Goal: Information Seeking & Learning: Learn about a topic

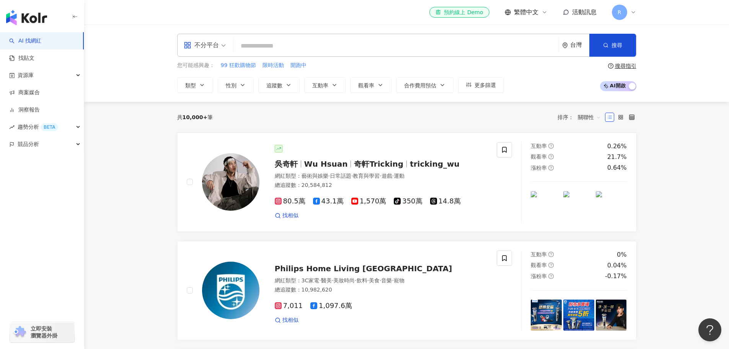
click at [263, 44] on input "search" at bounding box center [396, 46] width 319 height 15
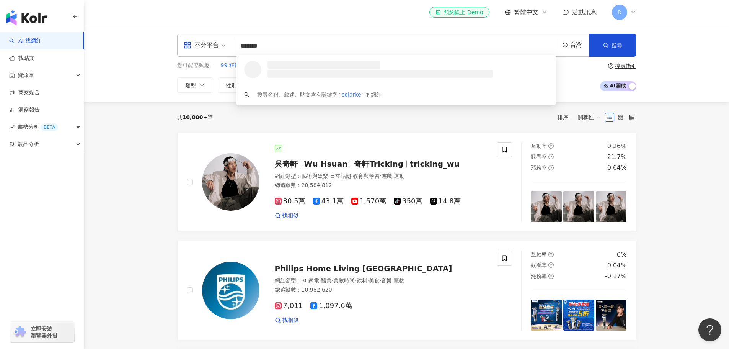
type input "********"
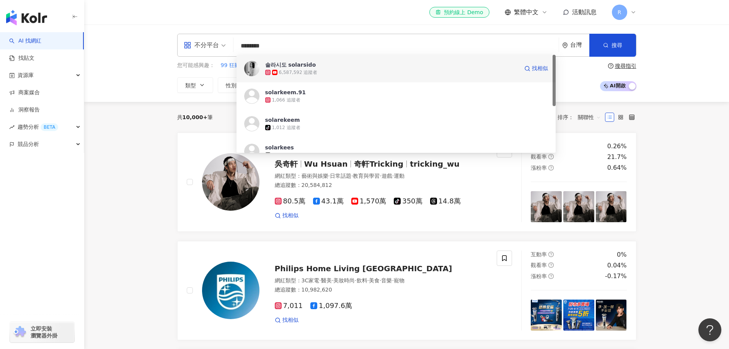
click at [317, 69] on div "6,587,592 追蹤者" at bounding box center [391, 73] width 253 height 8
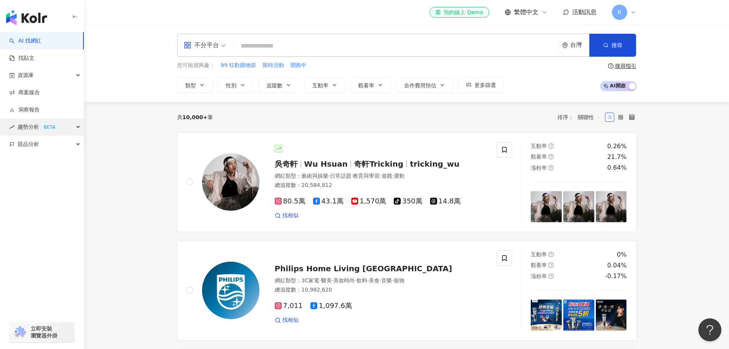
click at [76, 127] on div "趨勢分析 BETA" at bounding box center [42, 126] width 84 height 17
click at [44, 143] on link "Hashtag 排行" at bounding box center [35, 144] width 35 height 8
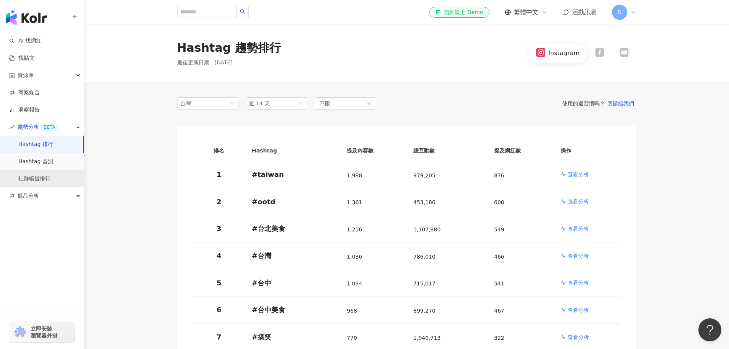
click at [41, 178] on link "社群帳號排行" at bounding box center [34, 179] width 32 height 8
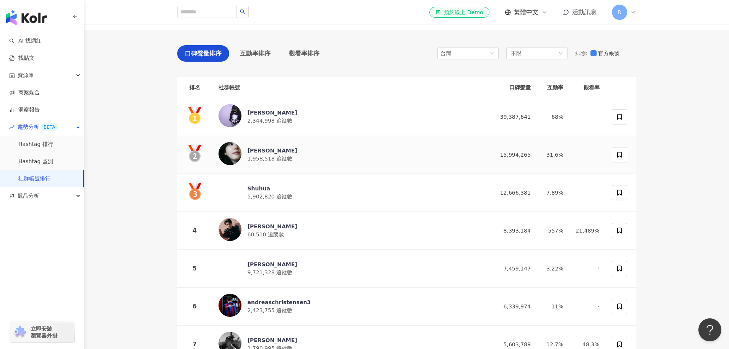
scroll to position [38, 0]
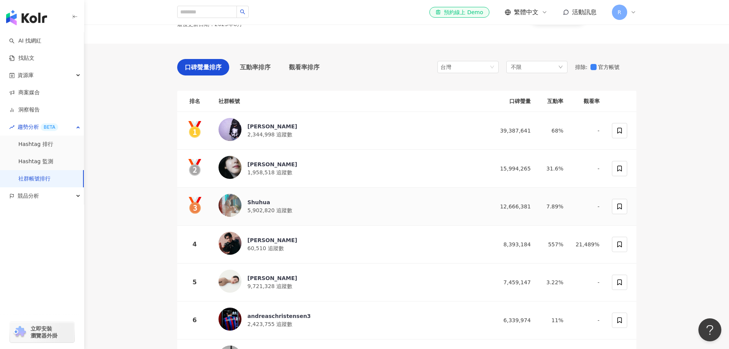
click at [315, 209] on div "Shuhua 5,902,820 追蹤數" at bounding box center [352, 206] width 266 height 25
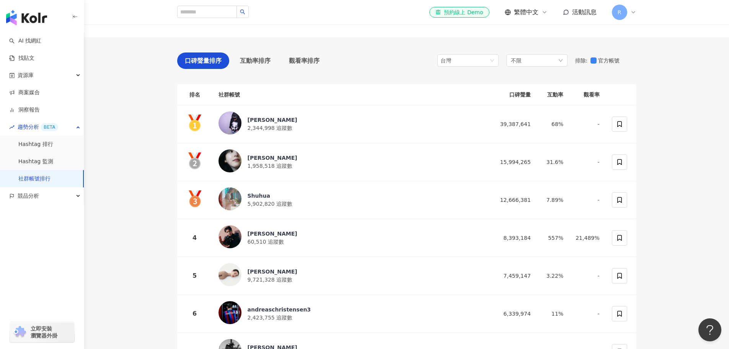
scroll to position [0, 0]
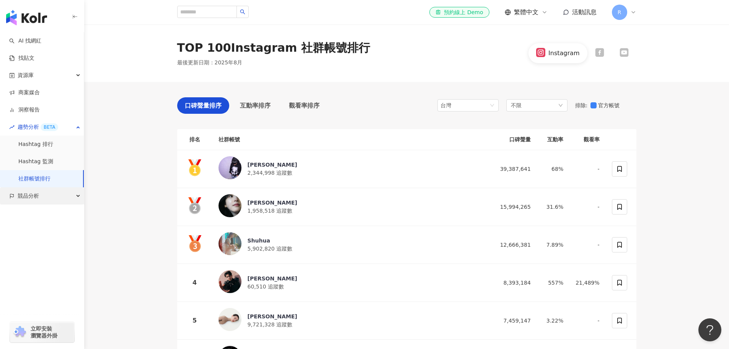
click at [51, 198] on div "競品分析" at bounding box center [42, 195] width 84 height 17
click at [51, 217] on link "品牌帳號分析" at bounding box center [34, 213] width 32 height 8
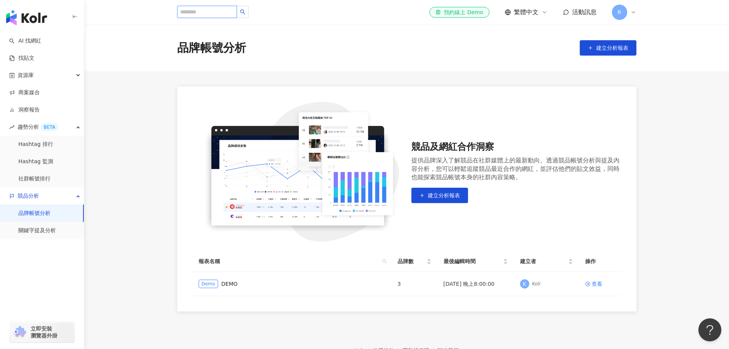
click at [237, 8] on input "search" at bounding box center [207, 12] width 60 height 12
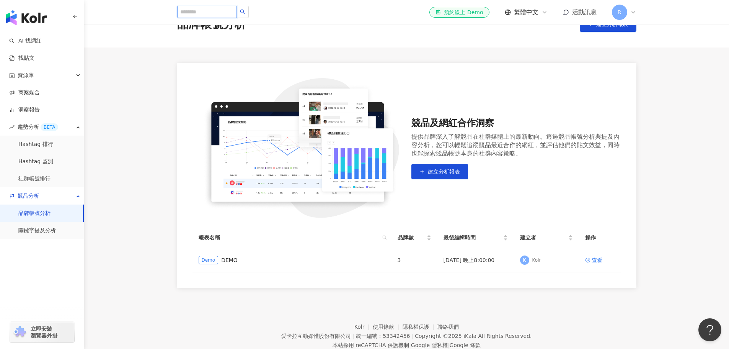
scroll to position [47, 0]
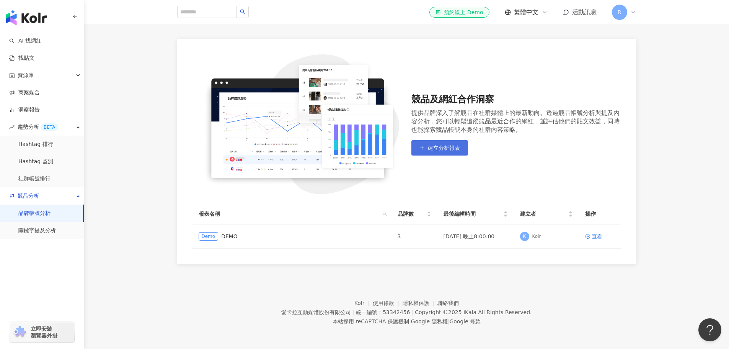
click at [441, 150] on span "建立分析報表" at bounding box center [444, 148] width 32 height 6
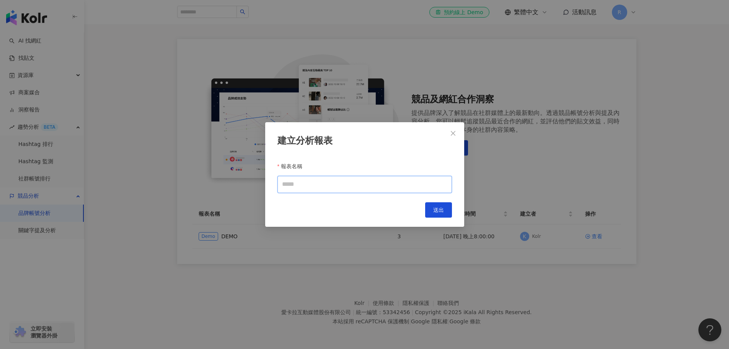
click at [340, 188] on input "報表名稱" at bounding box center [365, 184] width 175 height 17
click at [464, 133] on div "建立分析報表 報表名稱 Cancel 送出" at bounding box center [364, 174] width 199 height 105
click at [459, 130] on span "Close" at bounding box center [453, 133] width 15 height 6
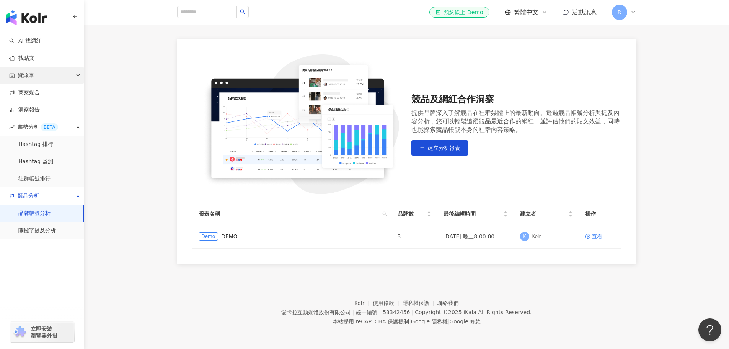
click at [56, 77] on div "資源庫" at bounding box center [42, 75] width 84 height 17
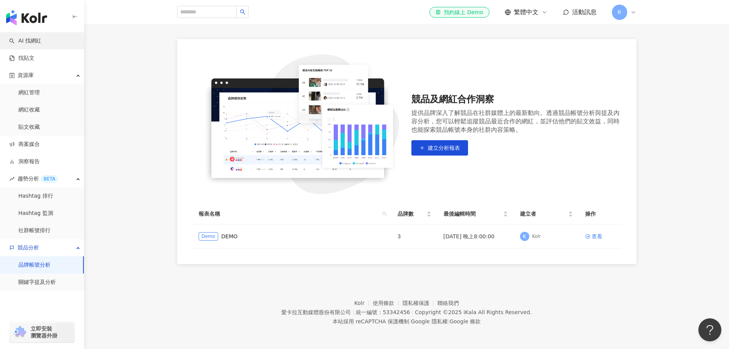
click at [41, 39] on link "AI 找網紅" at bounding box center [25, 41] width 32 height 8
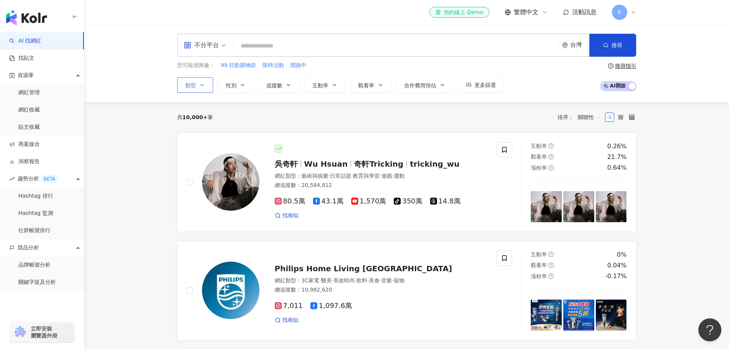
click at [189, 82] on span "類型" at bounding box center [190, 85] width 11 height 6
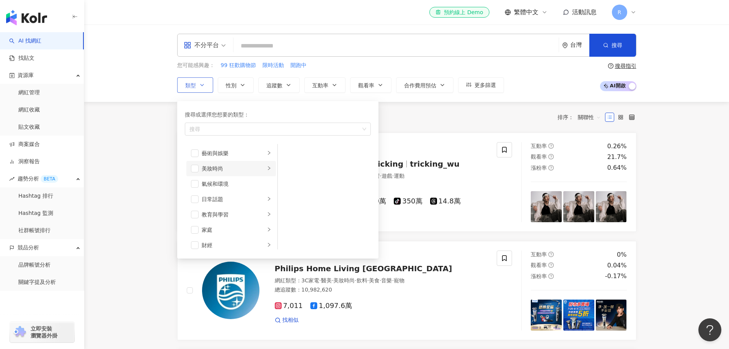
click at [199, 166] on li "美妝時尚" at bounding box center [231, 168] width 90 height 15
click at [197, 169] on span "button" at bounding box center [195, 169] width 8 height 8
click at [287, 168] on span "button" at bounding box center [288, 169] width 8 height 8
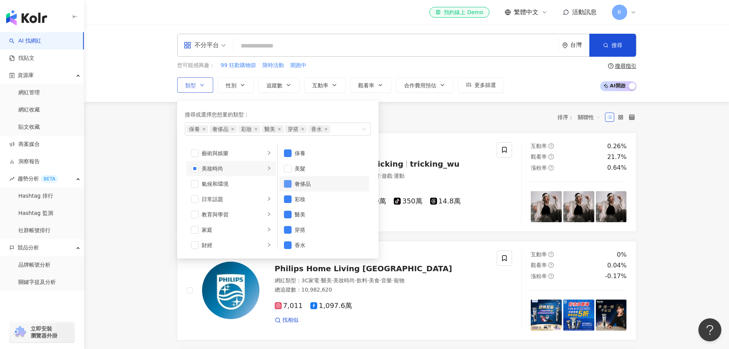
click at [287, 184] on span "button" at bounding box center [288, 184] width 8 height 8
click at [286, 214] on span "button" at bounding box center [288, 215] width 8 height 8
click at [287, 227] on span "button" at bounding box center [288, 225] width 8 height 8
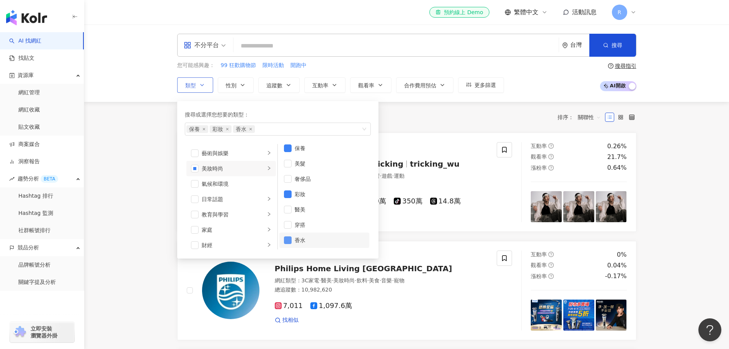
click at [290, 239] on span "button" at bounding box center [288, 240] width 8 height 8
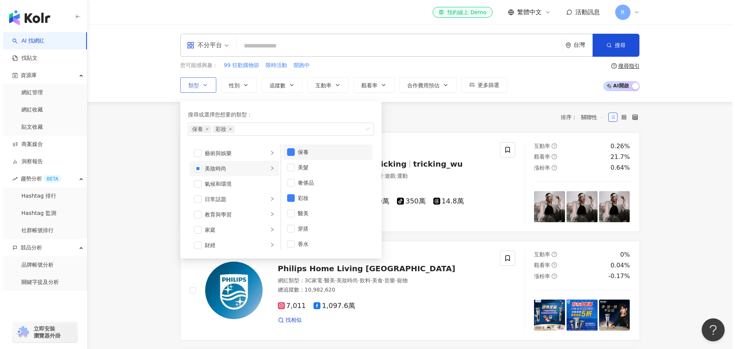
scroll to position [0, 0]
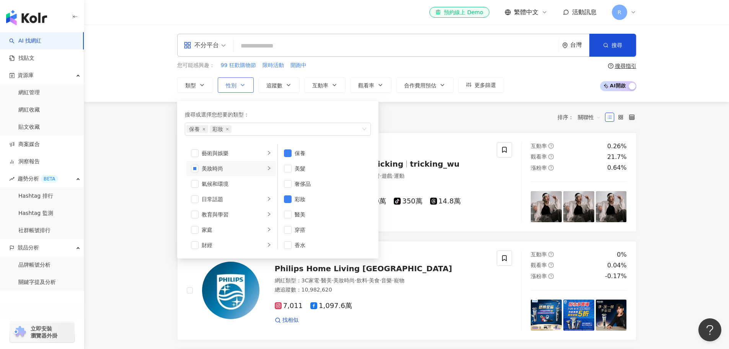
click at [248, 85] on button "性別" at bounding box center [236, 84] width 36 height 15
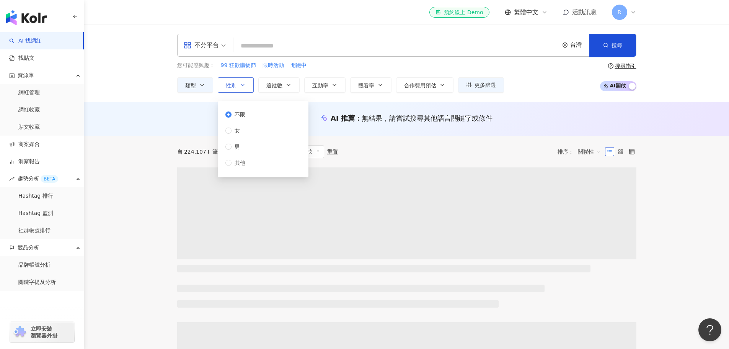
click at [248, 85] on button "性別" at bounding box center [236, 84] width 36 height 15
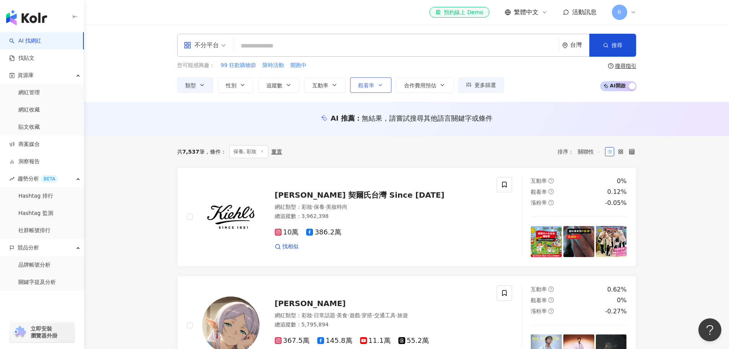
click at [362, 86] on span "觀看率" at bounding box center [366, 85] width 16 height 6
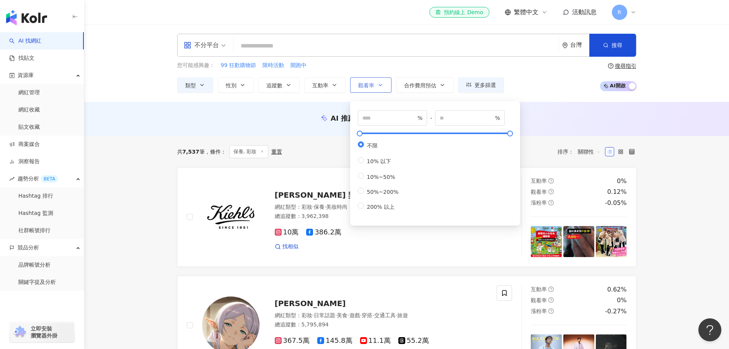
click at [362, 86] on span "觀看率" at bounding box center [366, 85] width 16 height 6
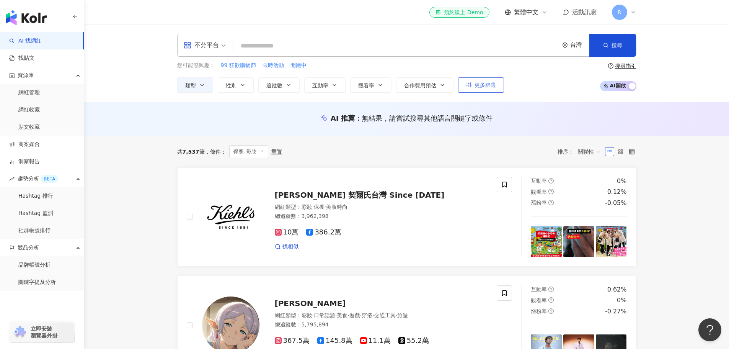
click at [470, 87] on icon "button" at bounding box center [468, 84] width 5 height 5
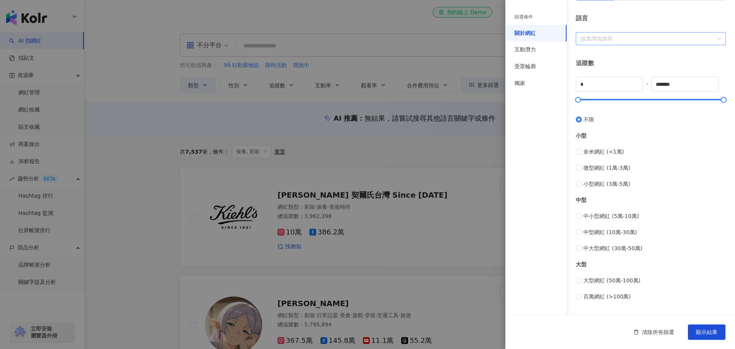
scroll to position [153, 0]
click at [601, 164] on span "微型網紅 (1萬-3萬)" at bounding box center [606, 167] width 47 height 8
type input "*****"
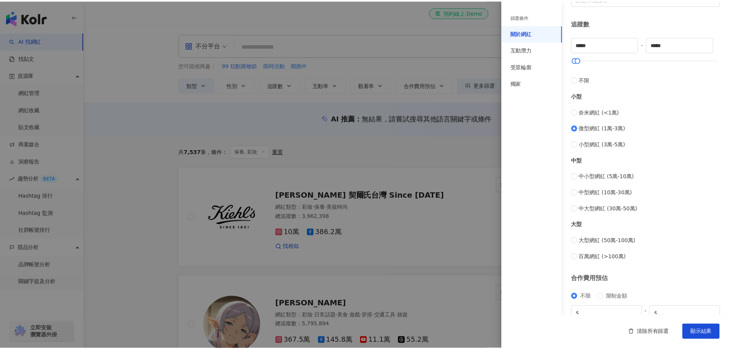
scroll to position [230, 0]
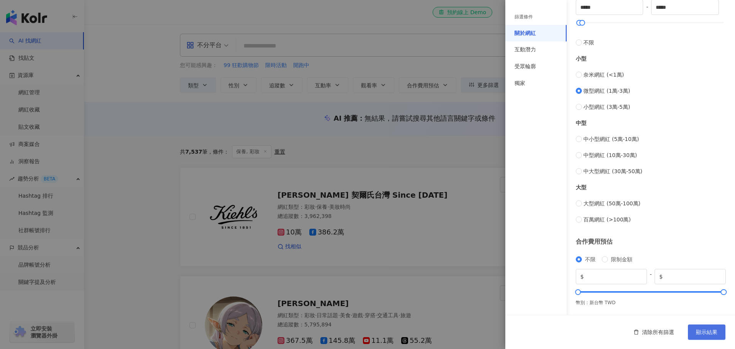
click at [709, 332] on span "顯示結果" at bounding box center [706, 332] width 21 height 6
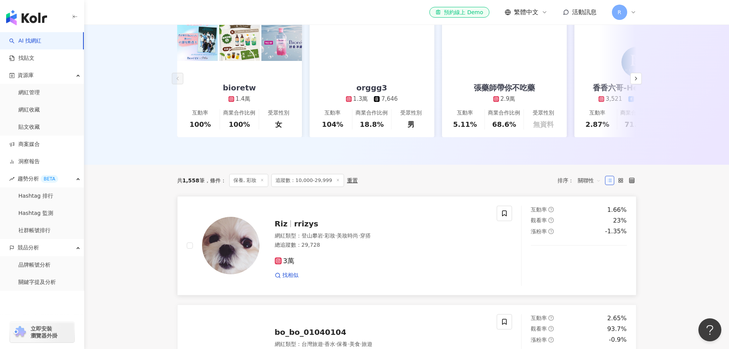
scroll to position [77, 0]
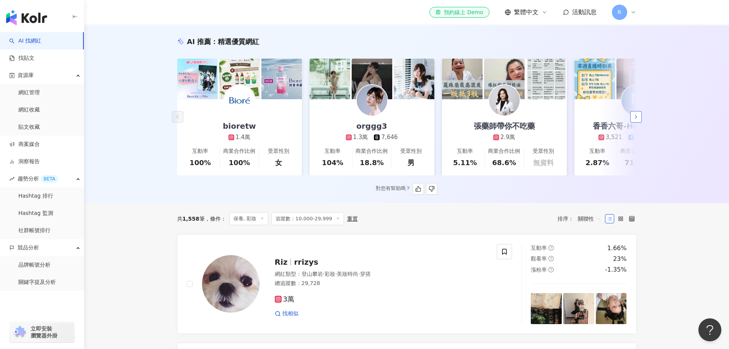
click at [639, 118] on icon "button" at bounding box center [636, 117] width 6 height 6
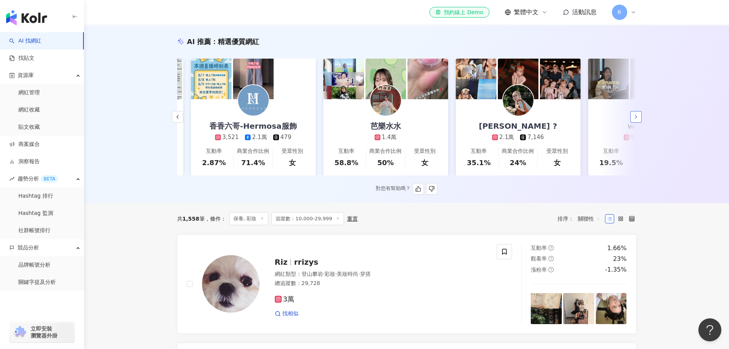
scroll to position [0, 397]
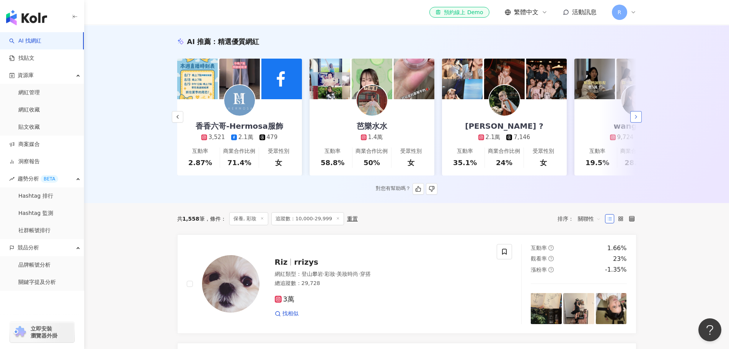
click at [639, 118] on icon "button" at bounding box center [636, 117] width 6 height 6
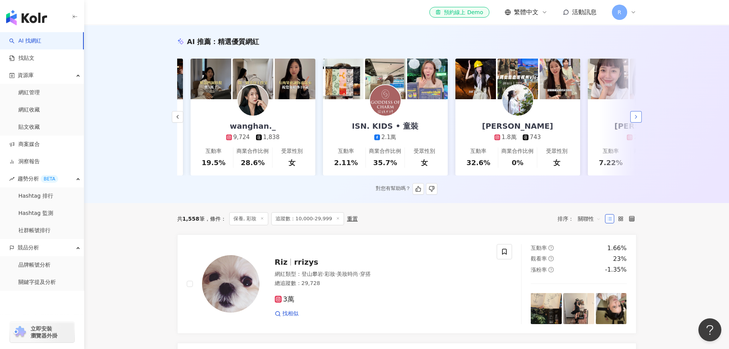
scroll to position [0, 795]
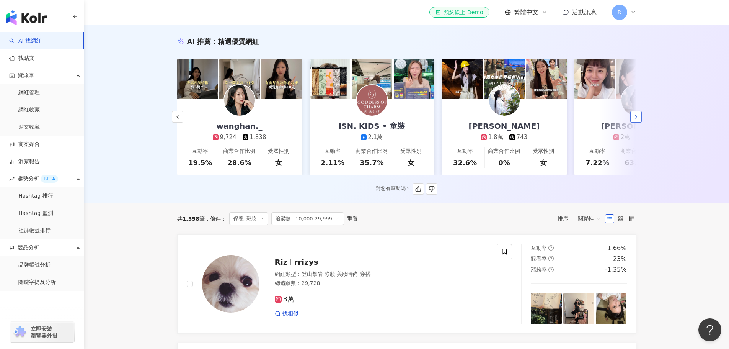
click at [639, 120] on icon "button" at bounding box center [636, 117] width 6 height 6
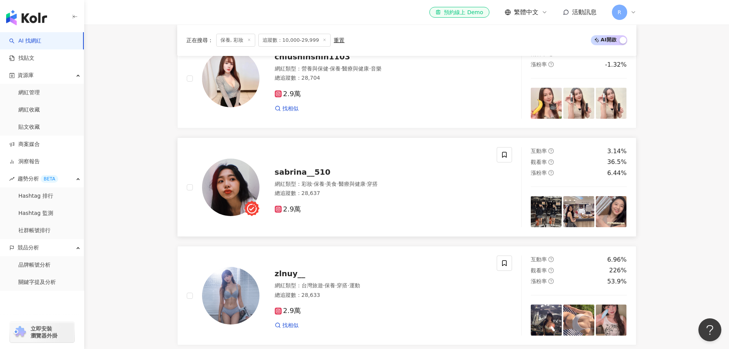
scroll to position [1340, 0]
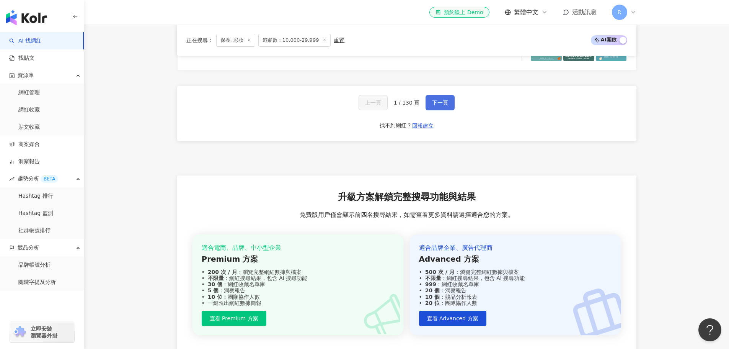
click at [438, 106] on span "下一頁" at bounding box center [440, 103] width 16 height 6
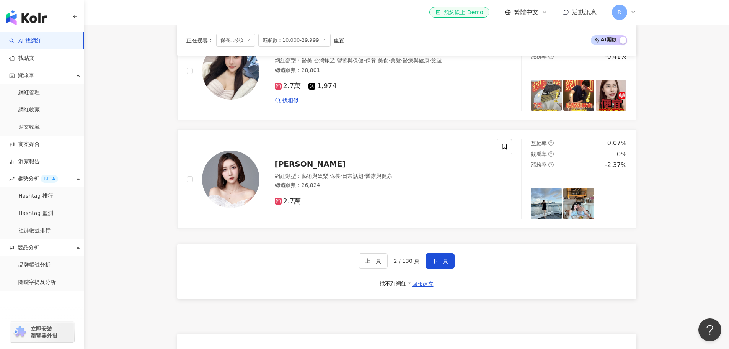
scroll to position [1570, 0]
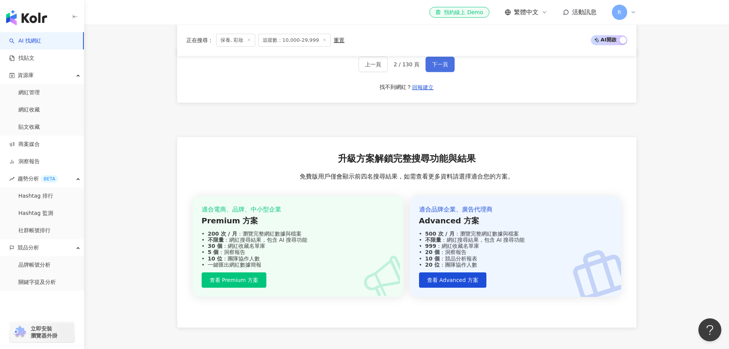
click at [432, 67] on span "下一頁" at bounding box center [440, 64] width 16 height 6
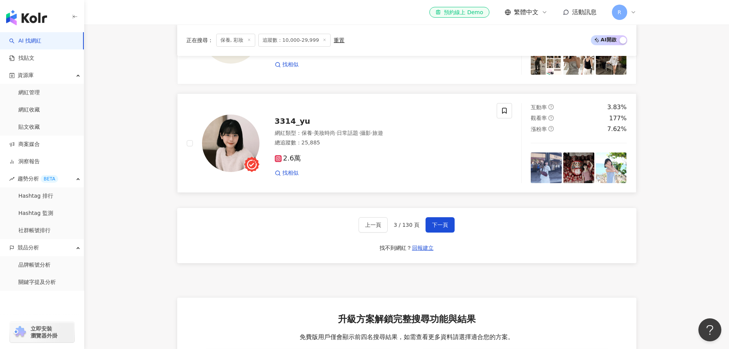
scroll to position [1416, 0]
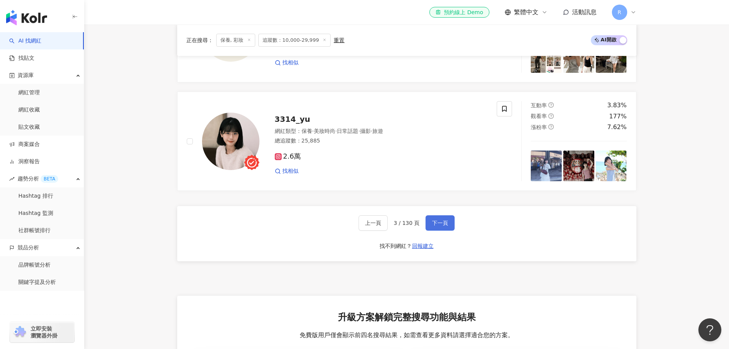
click at [443, 219] on button "下一頁" at bounding box center [440, 222] width 29 height 15
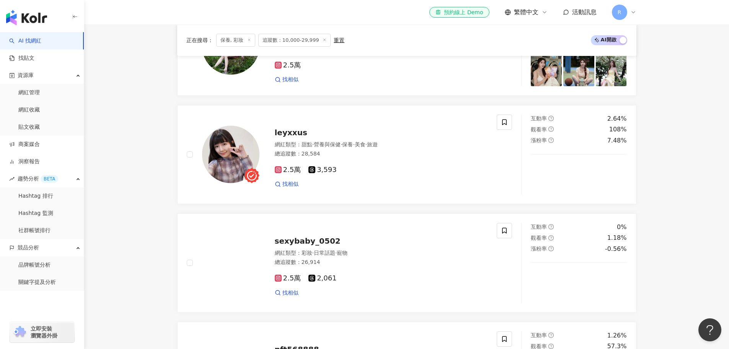
scroll to position [880, 0]
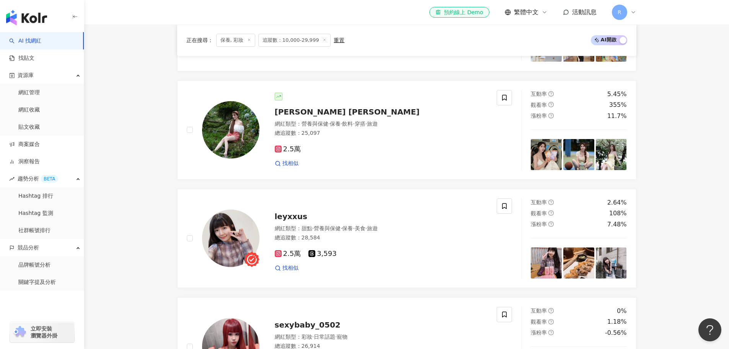
click at [38, 10] on img "button" at bounding box center [26, 17] width 41 height 15
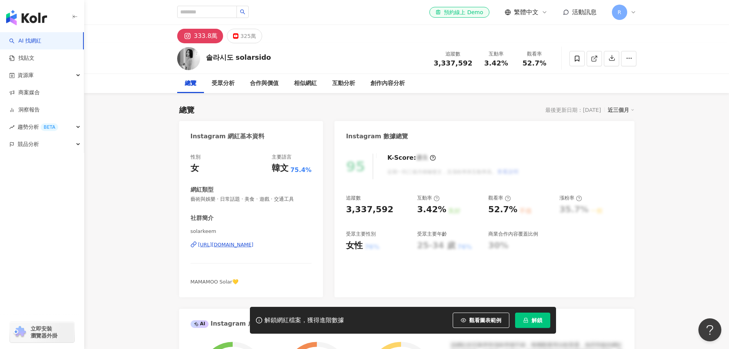
click at [533, 320] on span "解鎖" at bounding box center [537, 320] width 11 height 6
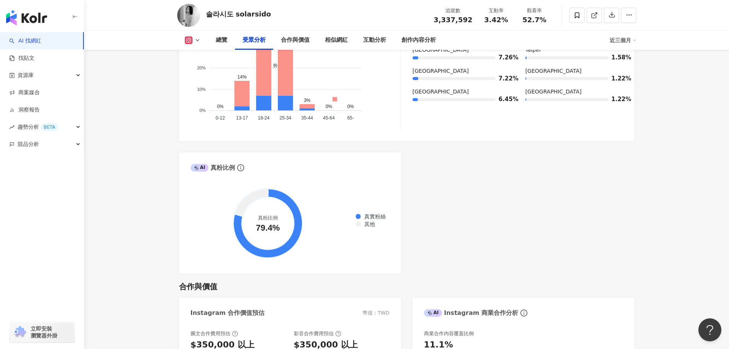
scroll to position [651, 0]
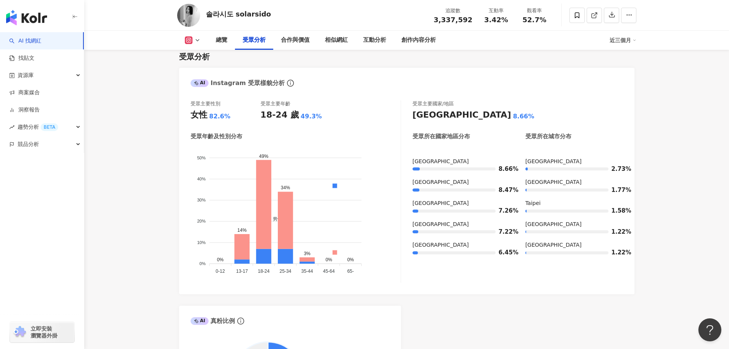
click at [197, 39] on icon at bounding box center [197, 40] width 6 height 6
click at [199, 70] on button "YouTube" at bounding box center [200, 72] width 36 height 11
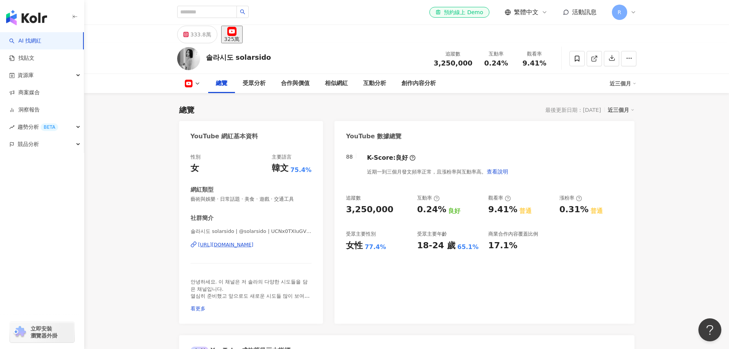
scroll to position [230, 0]
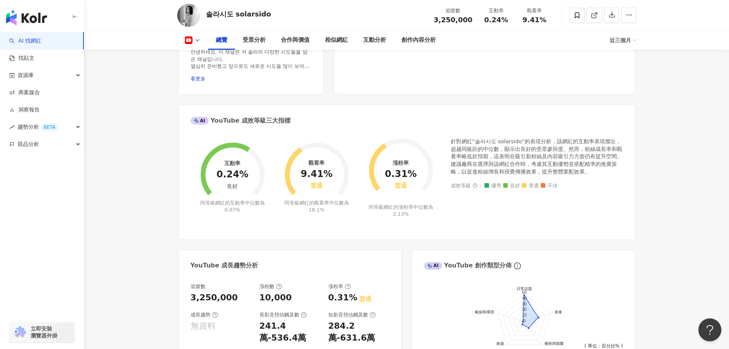
click at [193, 41] on button at bounding box center [192, 40] width 31 height 8
click at [209, 58] on button "Instagram" at bounding box center [202, 54] width 41 height 11
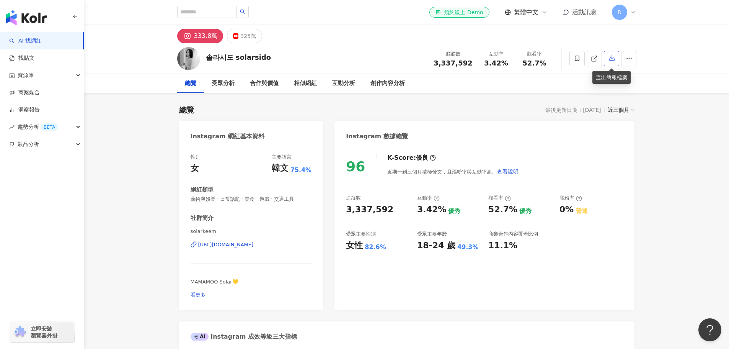
click at [609, 62] on button "button" at bounding box center [611, 58] width 15 height 15
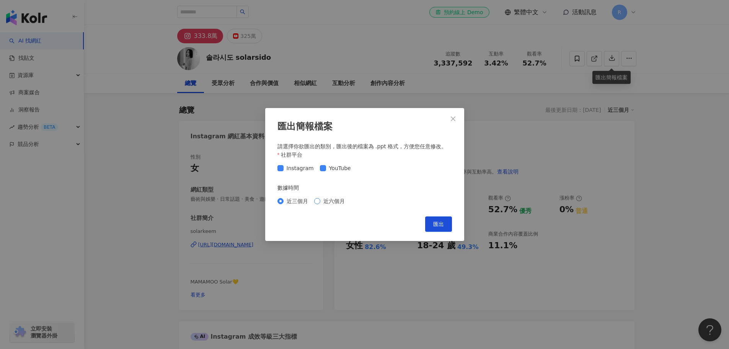
click at [322, 200] on span "近六個月" at bounding box center [334, 201] width 28 height 8
click at [441, 222] on span "匯出" at bounding box center [438, 224] width 11 height 6
click at [451, 120] on icon "close" at bounding box center [453, 119] width 6 height 6
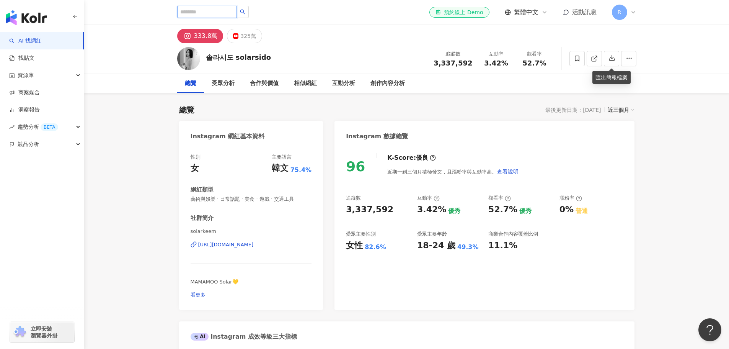
click at [202, 8] on input "search" at bounding box center [207, 12] width 60 height 12
type input "*"
type input "**"
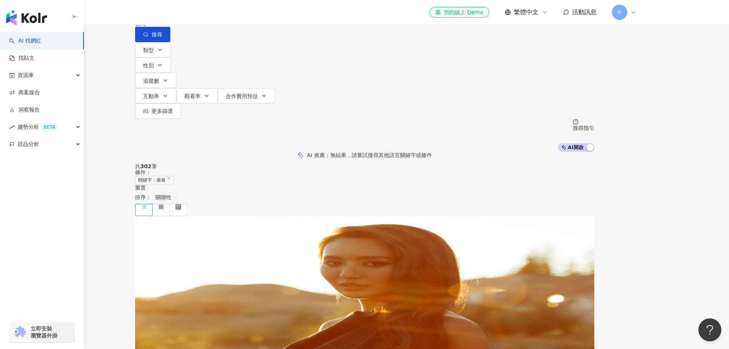
click at [352, 286] on div "總追蹤數 ： 2,347,761" at bounding box center [364, 289] width 459 height 6
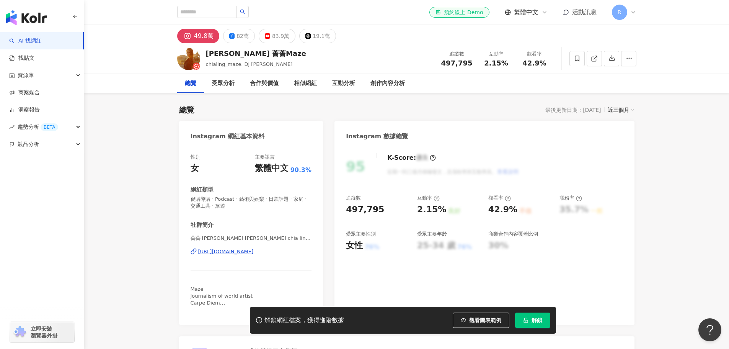
click at [533, 320] on span "解鎖" at bounding box center [537, 320] width 11 height 6
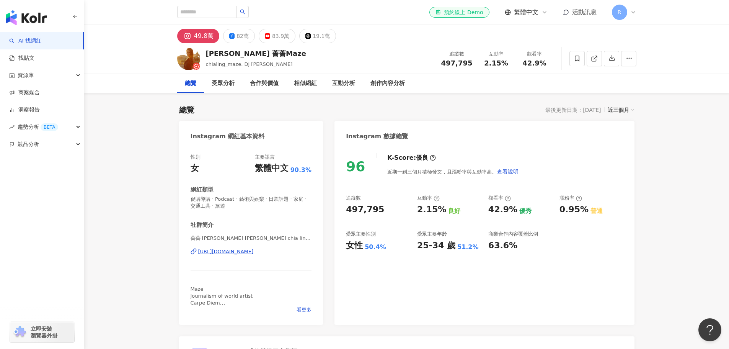
click at [246, 33] on div "82萬" at bounding box center [243, 36] width 12 height 11
click at [287, 34] on button "83.9萬" at bounding box center [277, 36] width 37 height 15
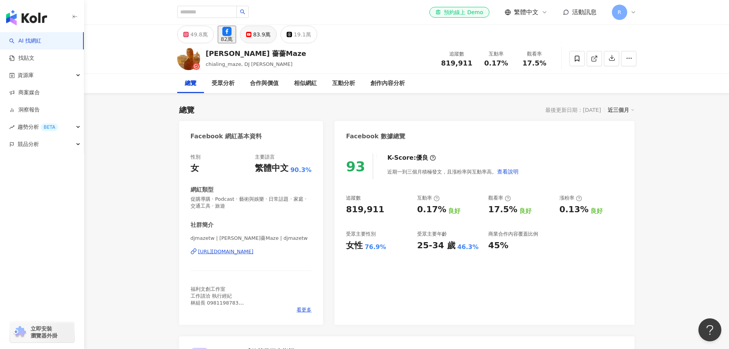
click at [271, 35] on div "83.9萬" at bounding box center [261, 34] width 17 height 11
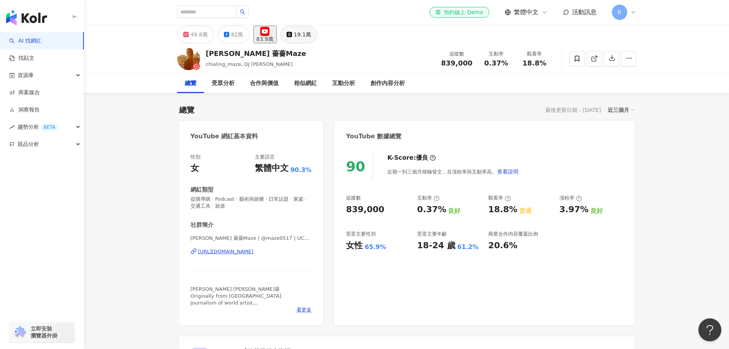
click at [311, 34] on div "19.1萬" at bounding box center [302, 34] width 17 height 11
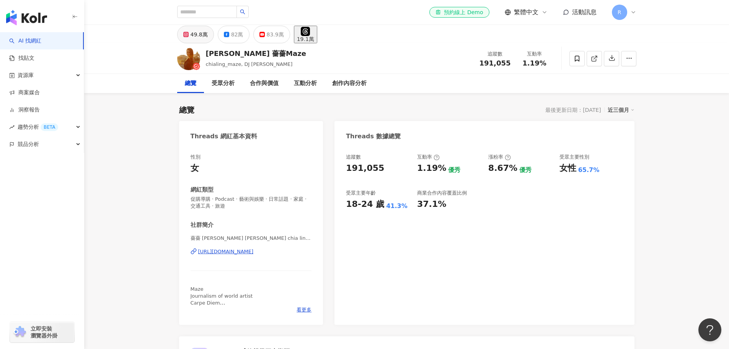
click at [197, 31] on div "49.8萬" at bounding box center [199, 34] width 17 height 11
click at [194, 34] on div "49.8萬" at bounding box center [199, 34] width 17 height 11
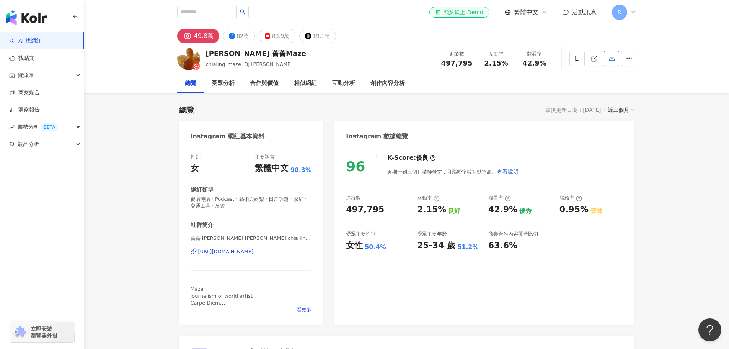
click at [611, 60] on icon "button" at bounding box center [612, 57] width 7 height 7
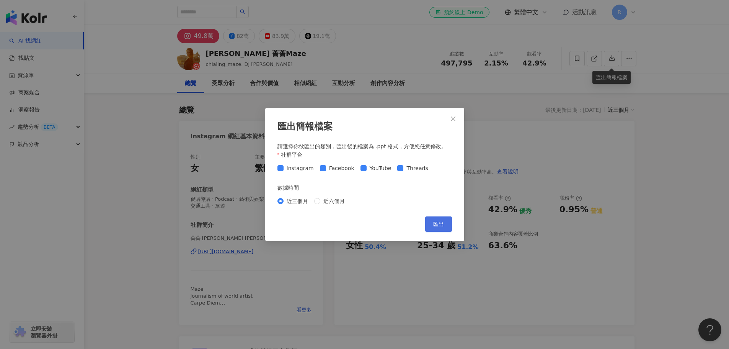
click at [440, 224] on span "匯出" at bounding box center [438, 224] width 11 height 6
click at [454, 116] on icon "close" at bounding box center [453, 119] width 6 height 6
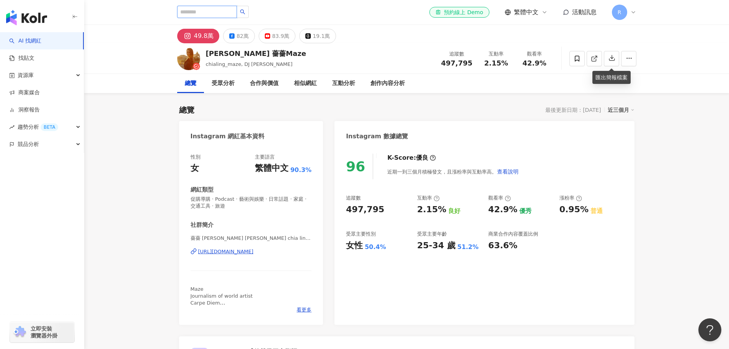
click at [198, 15] on input "search" at bounding box center [207, 12] width 60 height 12
type input "**"
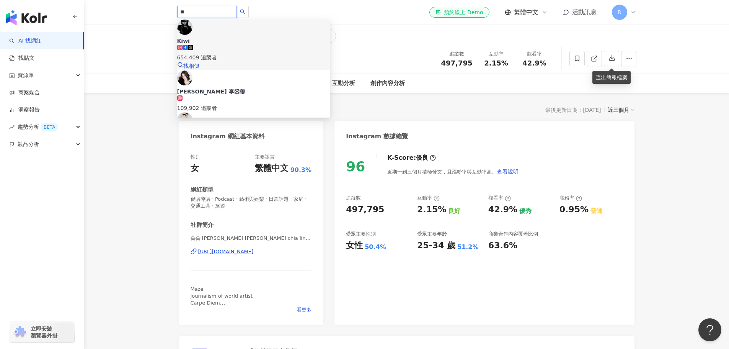
click at [239, 53] on div "654,409 追蹤者" at bounding box center [253, 57] width 153 height 8
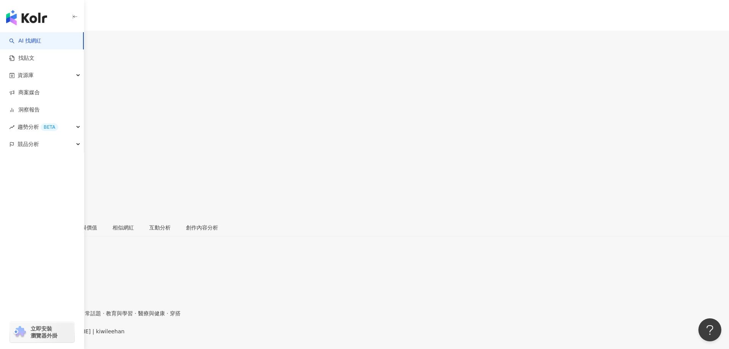
click at [44, 42] on div "13.2萬" at bounding box center [34, 45] width 17 height 6
click at [64, 42] on div "7.6萬" at bounding box center [57, 45] width 14 height 6
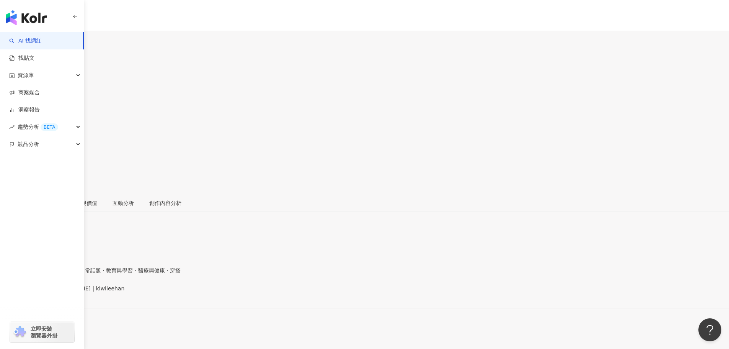
click at [23, 34] on button "44.6萬" at bounding box center [11, 41] width 23 height 15
click at [15, 37] on icon at bounding box center [11, 38] width 5 height 5
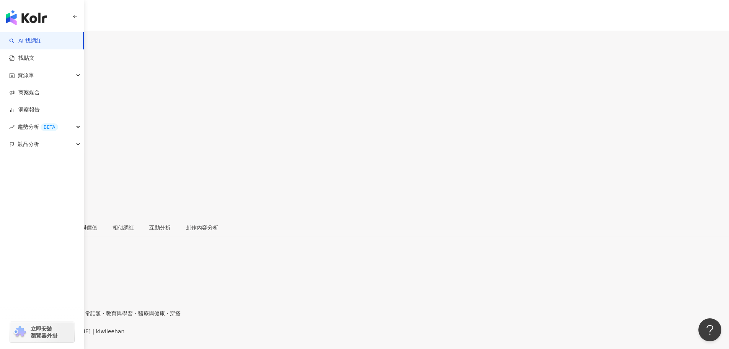
click at [11, 193] on icon "button" at bounding box center [7, 195] width 5 height 5
click at [614, 60] on div "匯出簡報檔案 請選擇你欲匯出的類別，匯出後的檔案為 .ppt 格式，方便您任意修改。 社群平台 Instagram Facebook Threads 數據時間…" at bounding box center [364, 174] width 729 height 349
click at [613, 61] on div "匯出簡報檔案 請選擇你欲匯出的類別，匯出後的檔案為 .ppt 格式，方便您任意修改。 社群平台 Instagram Facebook Threads 數據時間…" at bounding box center [364, 174] width 729 height 349
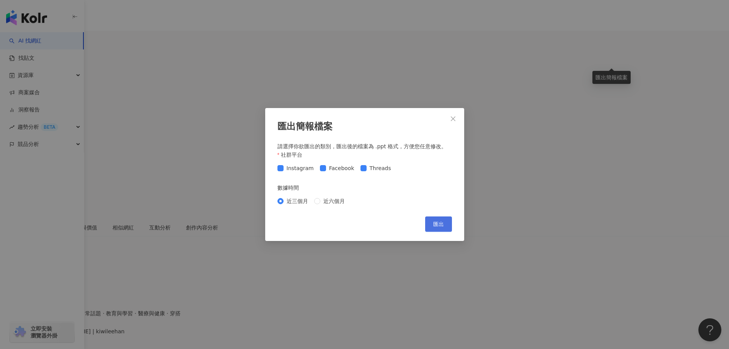
click at [433, 224] on span "匯出" at bounding box center [438, 224] width 11 height 6
drag, startPoint x: 76, startPoint y: 188, endPoint x: 73, endPoint y: 107, distance: 81.6
click at [76, 188] on div "匯出簡報檔案 請選擇你欲匯出的類別，匯出後的檔案為 .ppt 格式，方便您任意修改。 社群平台 Instagram Facebook Threads 數據時間…" at bounding box center [364, 174] width 729 height 349
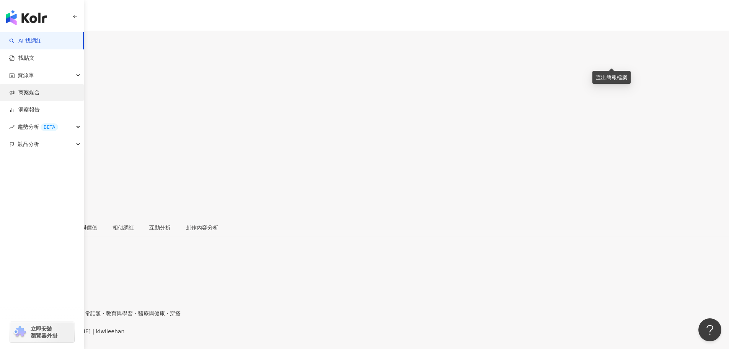
click at [38, 92] on link "商案媒合" at bounding box center [24, 93] width 31 height 8
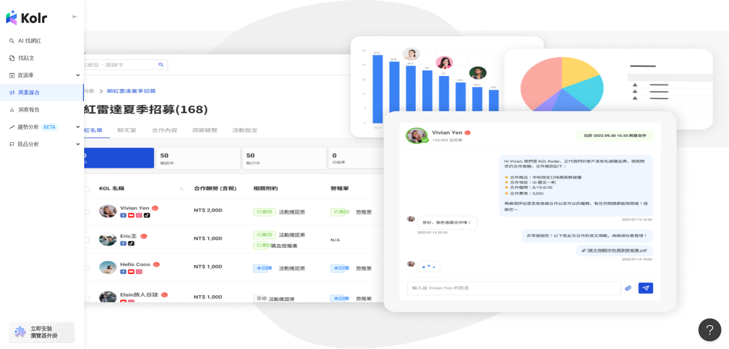
click at [132, 80] on main "商案媒合 建立活動 網紅邀約、簽約到成效報表一站完成 多位認證網紅一鍵邀約、專屬溝通聊天室、線上簽合約及勞報單、出帳資訊一鍵下載、自動化成效報告，繁瑣的網紅媒…" at bounding box center [364, 55] width 729 height 49
click at [43, 75] on div "資源庫" at bounding box center [42, 75] width 84 height 17
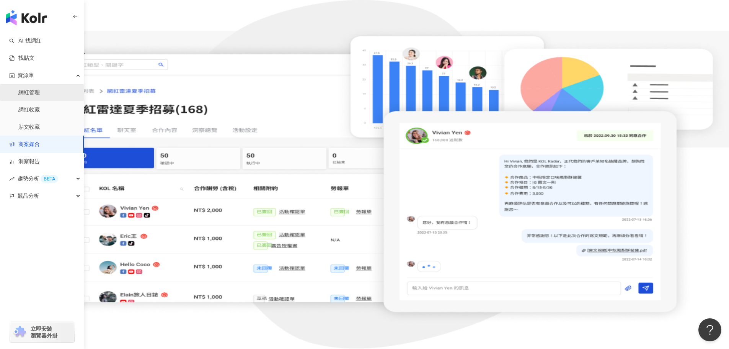
click at [37, 90] on link "網紅管理" at bounding box center [28, 93] width 21 height 8
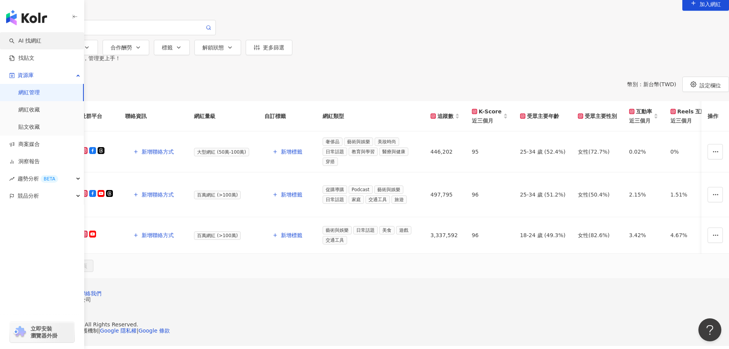
click at [39, 39] on link "AI 找網紅" at bounding box center [25, 41] width 32 height 8
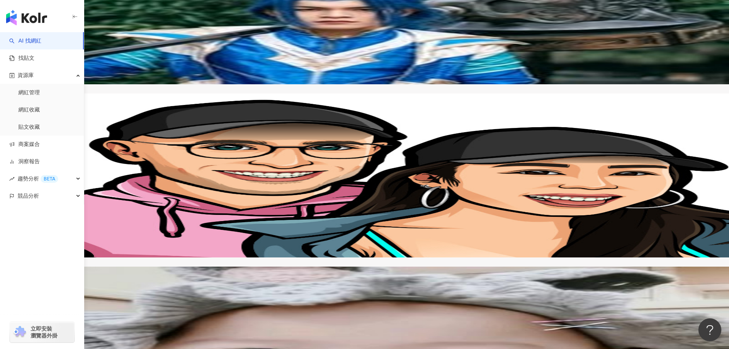
scroll to position [1070, 0]
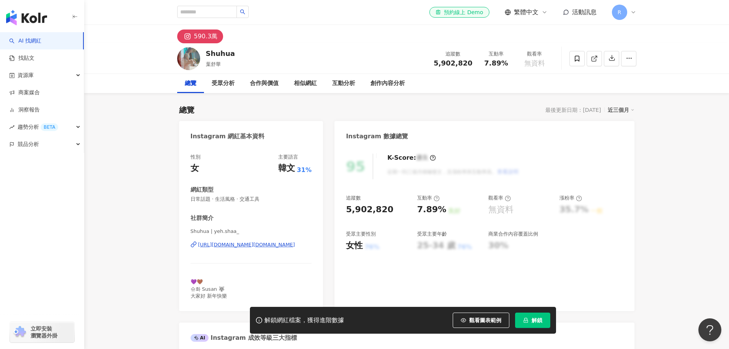
drag, startPoint x: 142, startPoint y: 167, endPoint x: 153, endPoint y: 154, distance: 16.6
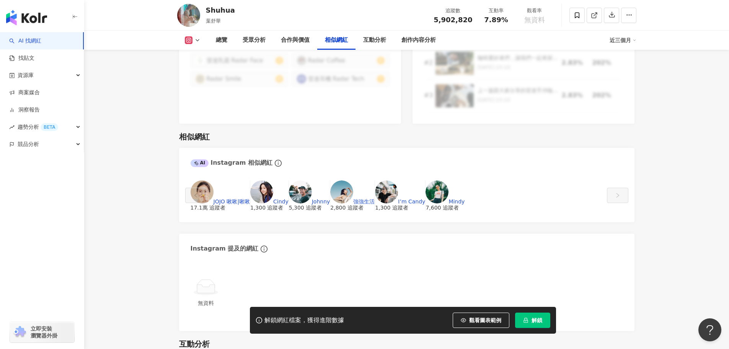
scroll to position [1225, 0]
click at [214, 181] on img at bounding box center [202, 192] width 23 height 23
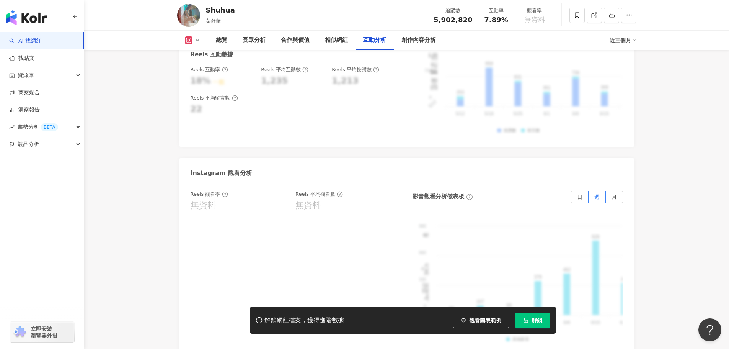
scroll to position [1401, 0]
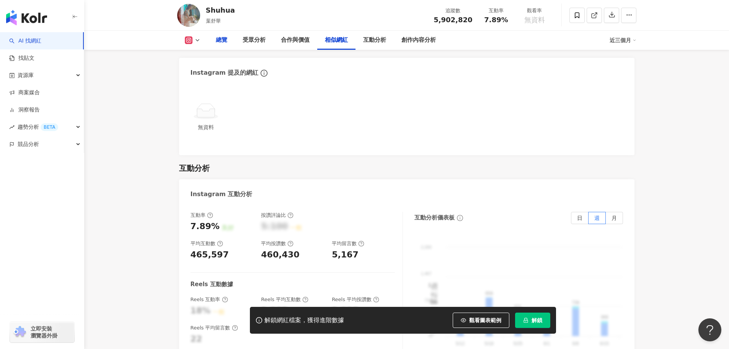
click at [218, 39] on div "總覽" at bounding box center [221, 40] width 11 height 9
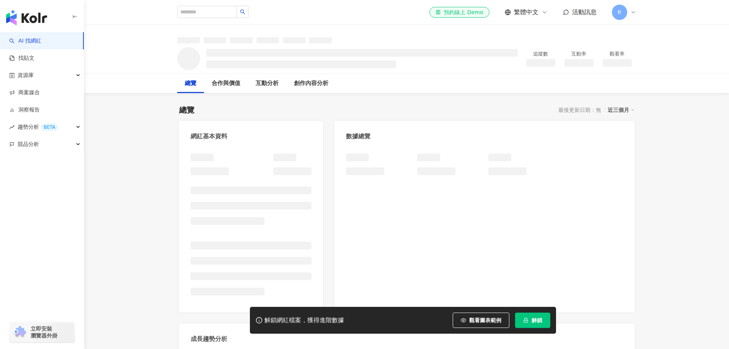
click at [537, 319] on span "解鎖" at bounding box center [537, 320] width 11 height 6
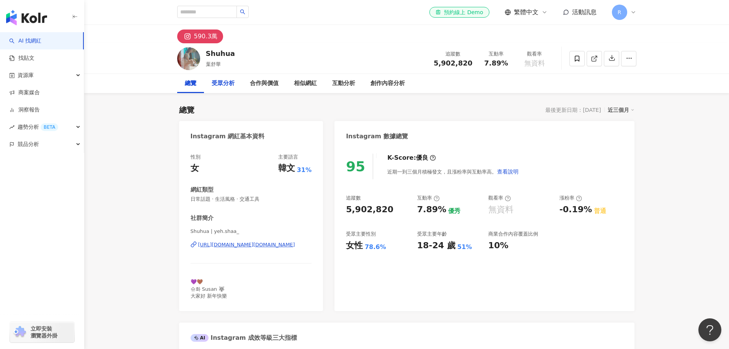
click at [208, 80] on div "受眾分析" at bounding box center [223, 83] width 38 height 19
click at [611, 57] on icon "button" at bounding box center [612, 57] width 7 height 7
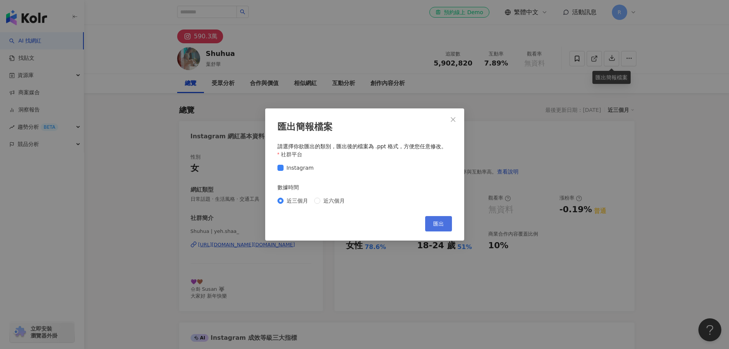
click at [430, 221] on button "匯出" at bounding box center [438, 223] width 27 height 15
click at [458, 120] on span "Close" at bounding box center [453, 119] width 15 height 6
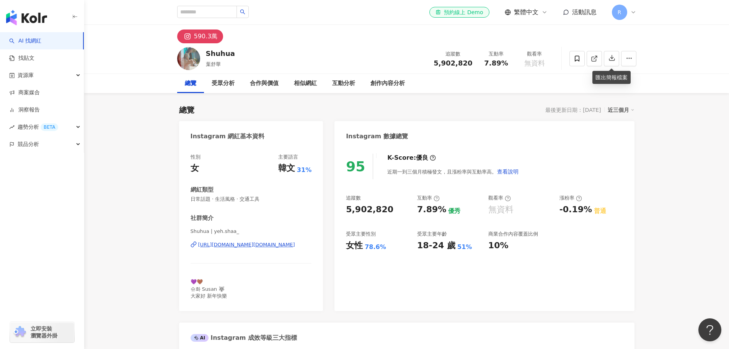
click at [258, 82] on div "合作與價值" at bounding box center [264, 83] width 29 height 9
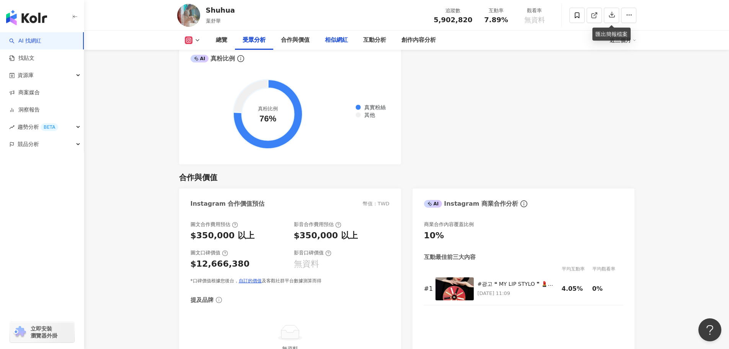
click at [334, 39] on div "相似網紅" at bounding box center [336, 40] width 23 height 9
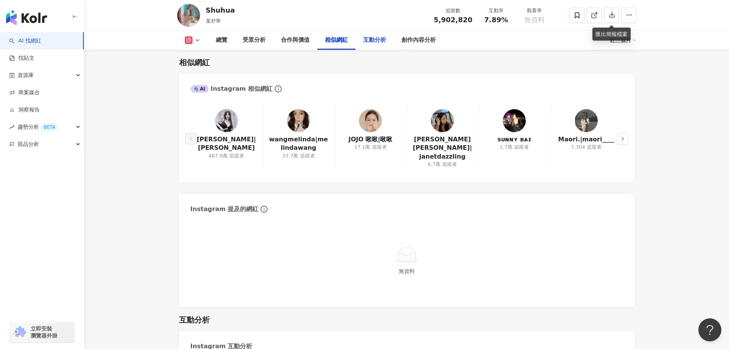
click at [375, 38] on div "互動分析" at bounding box center [374, 40] width 23 height 9
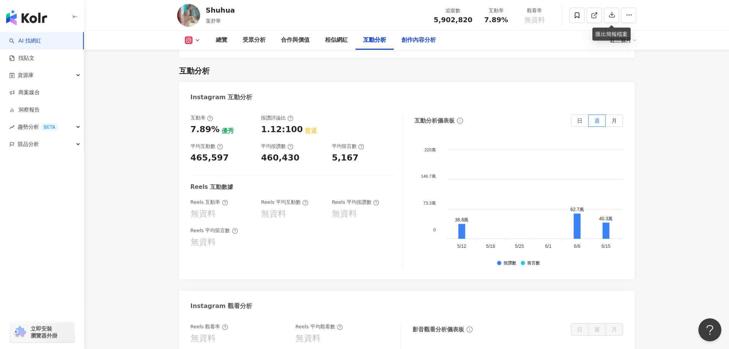
click at [422, 44] on div "創作內容分析" at bounding box center [419, 40] width 34 height 9
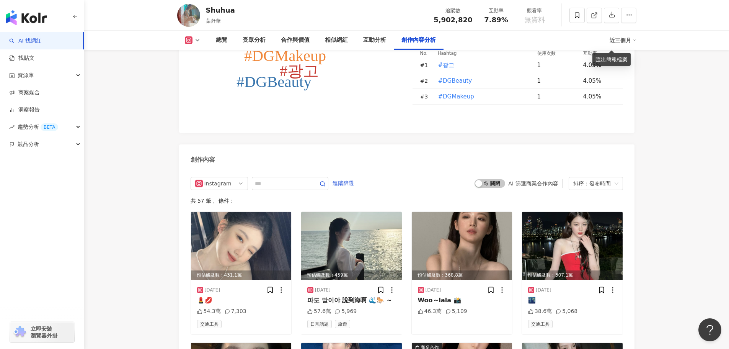
scroll to position [2371, 0]
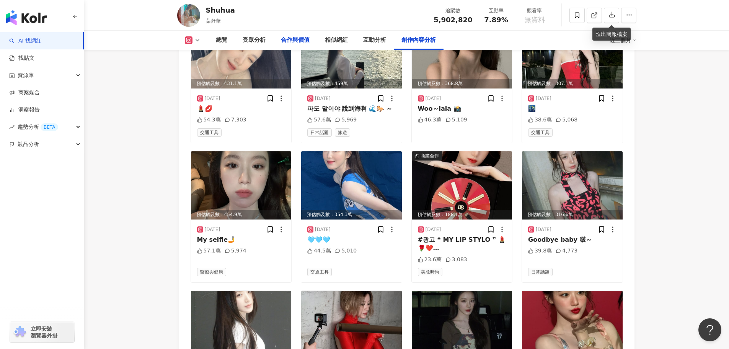
click at [290, 39] on div "合作與價值" at bounding box center [295, 40] width 29 height 9
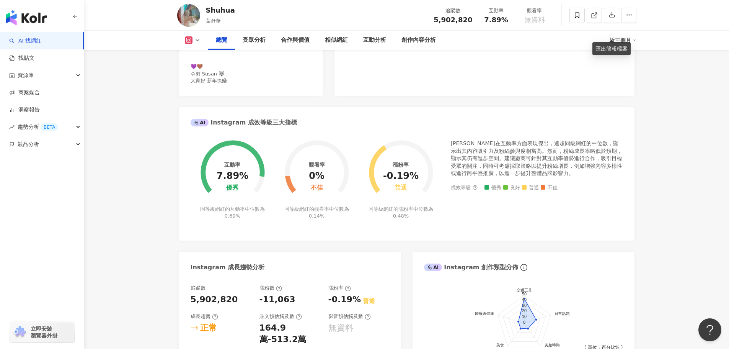
scroll to position [230, 0]
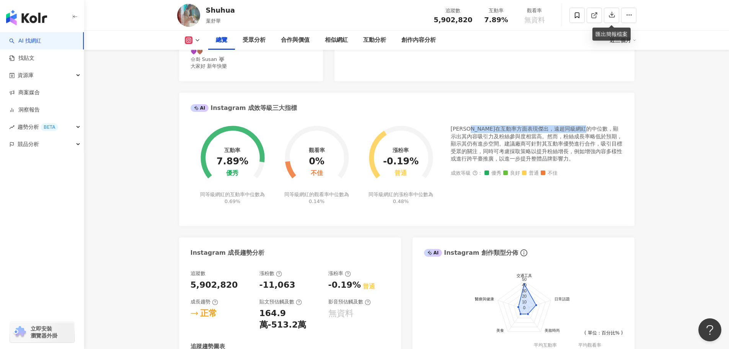
drag, startPoint x: 470, startPoint y: 129, endPoint x: 599, endPoint y: 130, distance: 128.6
click at [599, 130] on div "[PERSON_NAME]在互動率方面表現傑出，遠超同級網紅的中位數，顯示出其內容吸引力及粉絲參與度相當高。然而，粉絲成長率略低於預期，顯示其仍有進步空間。建…" at bounding box center [537, 144] width 172 height 38
drag, startPoint x: 161, startPoint y: 162, endPoint x: 168, endPoint y: 160, distance: 7.4
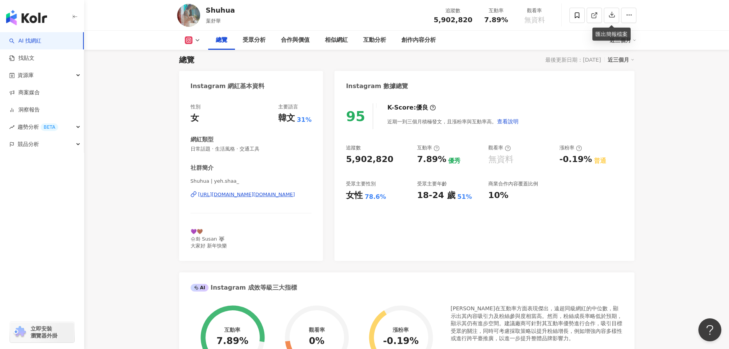
scroll to position [0, 0]
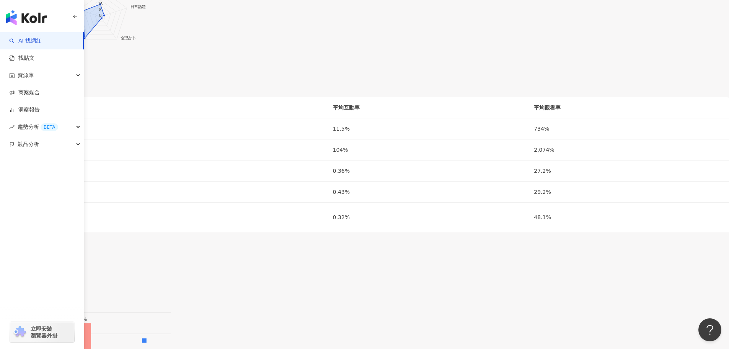
scroll to position [995, 0]
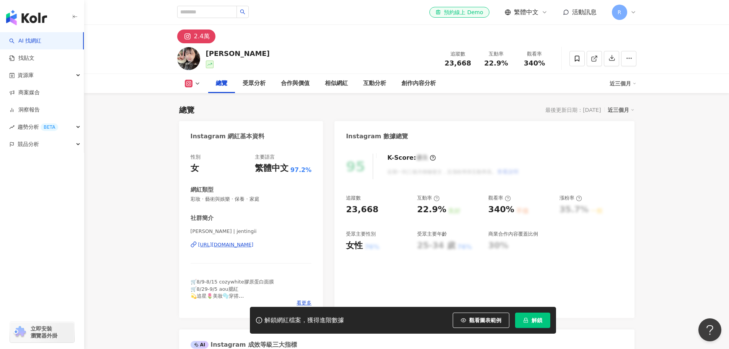
click at [188, 82] on rect at bounding box center [189, 84] width 6 height 6
click at [234, 244] on div "https://www.instagram.com/jentingii/" at bounding box center [226, 244] width 56 height 7
click at [217, 247] on div "https://www.instagram.com/jentingii/" at bounding box center [226, 244] width 56 height 7
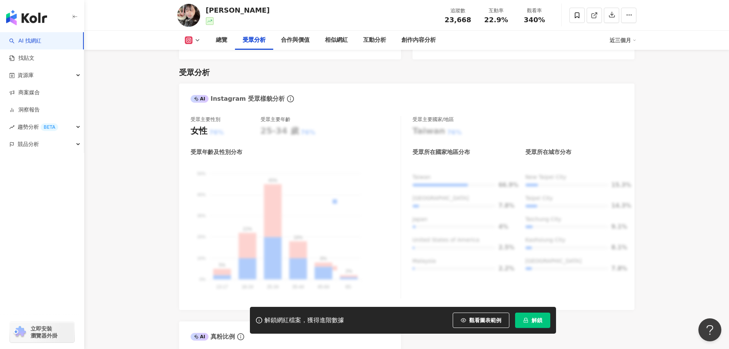
scroll to position [651, 0]
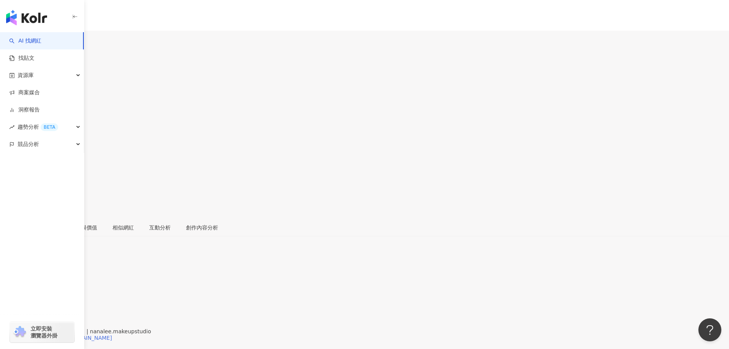
click at [112, 335] on div "[URL][DOMAIN_NAME][DOMAIN_NAME]" at bounding box center [60, 338] width 105 height 6
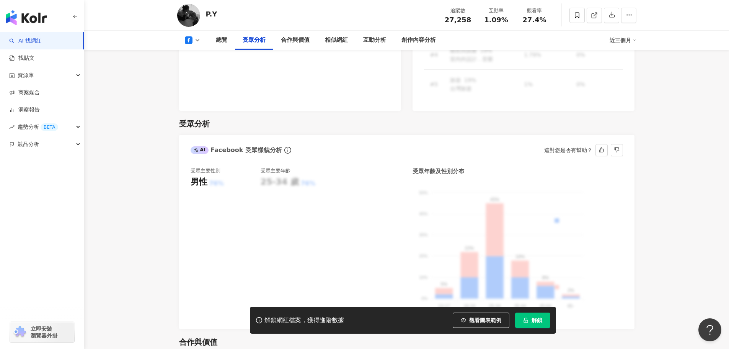
scroll to position [689, 0]
